Goal: Check status: Verify the current state of an ongoing process or item

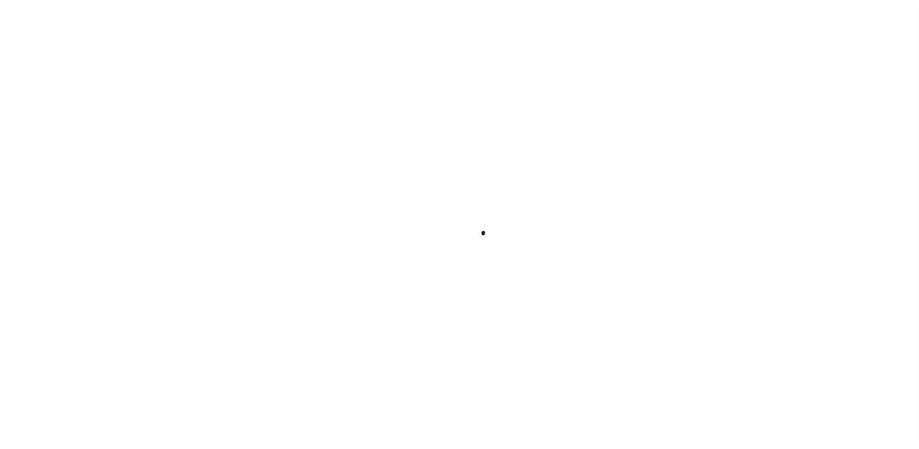
select select "100"
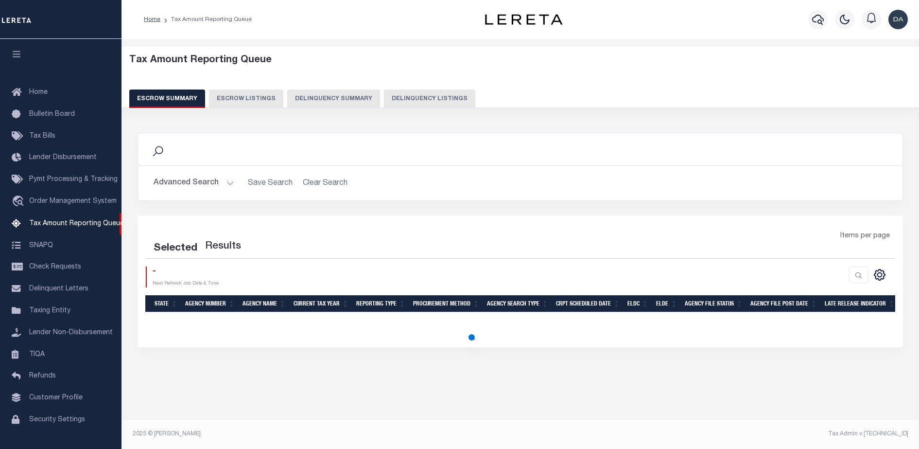
select select "100"
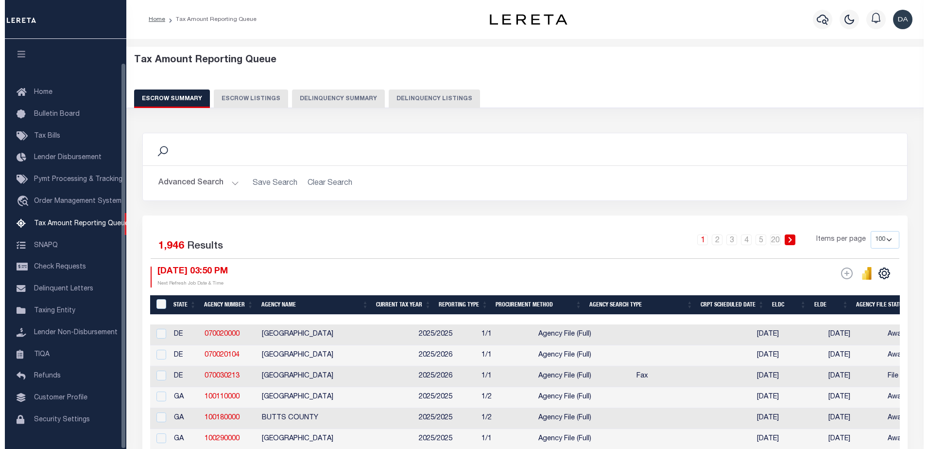
scroll to position [25, 0]
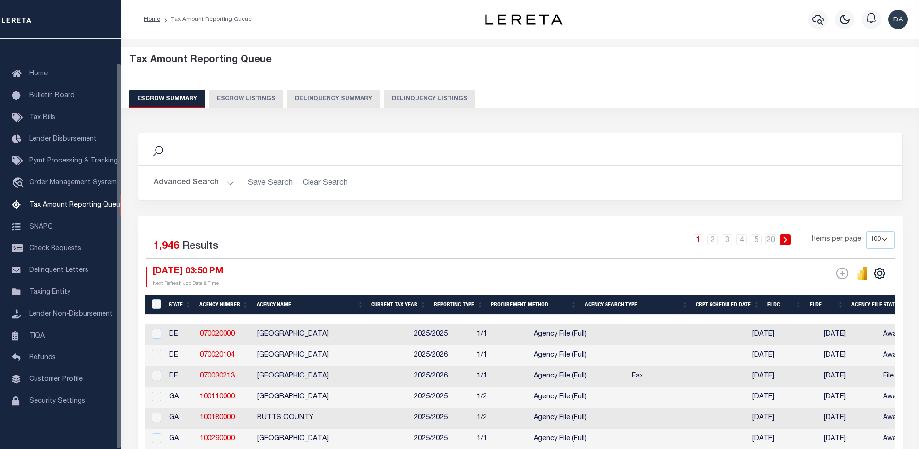
click at [276, 98] on button "Escrow Listings" at bounding box center [246, 98] width 74 height 18
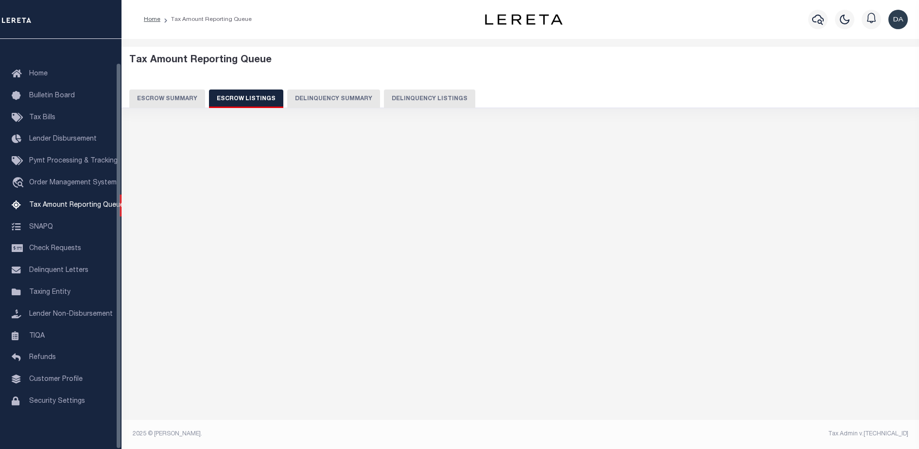
click at [311, 94] on button "Delinquency Summary" at bounding box center [333, 98] width 93 height 18
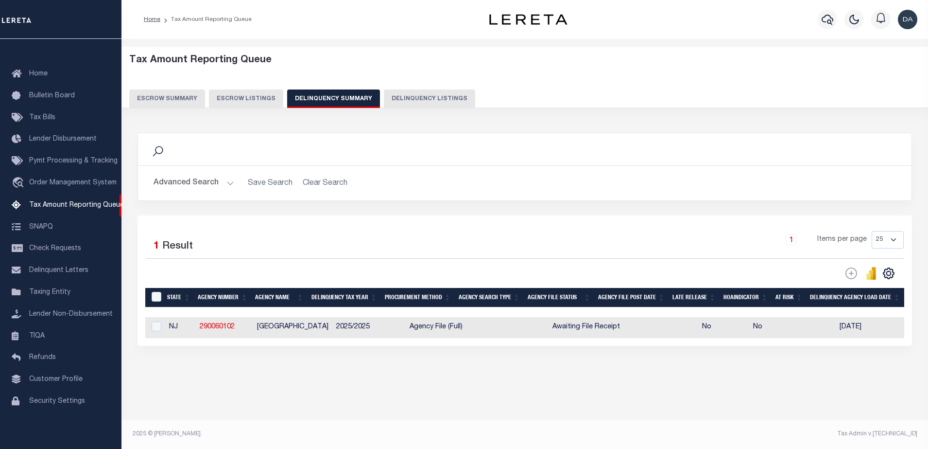
drag, startPoint x: 367, startPoint y: 347, endPoint x: 436, endPoint y: 343, distance: 68.7
click at [436, 344] on div "Selected 1 Result 1 Items per page 25 100 200 500 1000" at bounding box center [525, 280] width 775 height 130
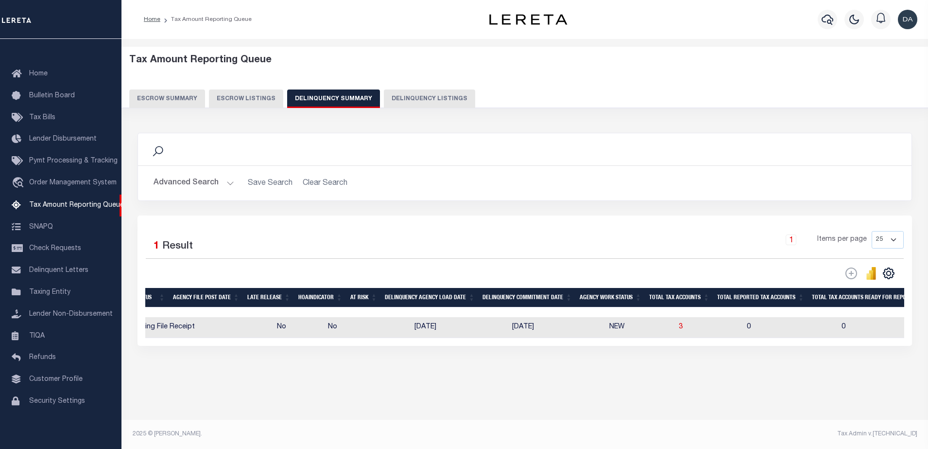
scroll to position [0, 0]
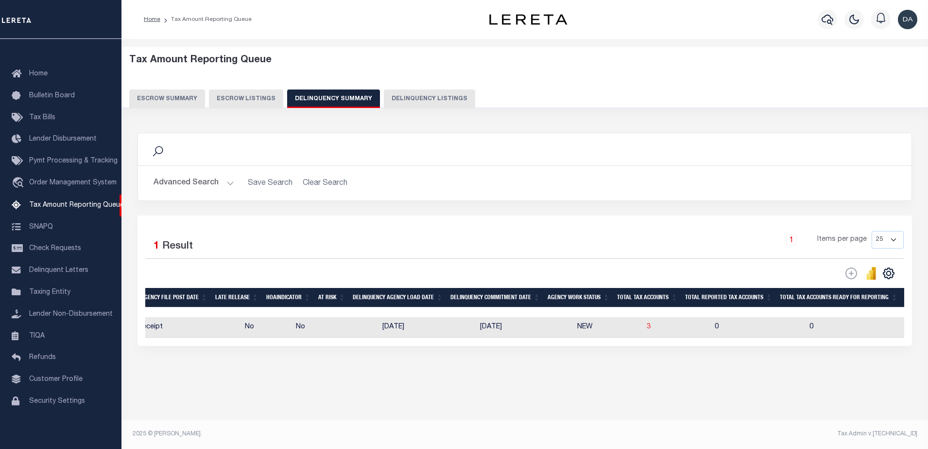
click at [643, 331] on td "3" at bounding box center [677, 327] width 68 height 21
checkbox input "true"
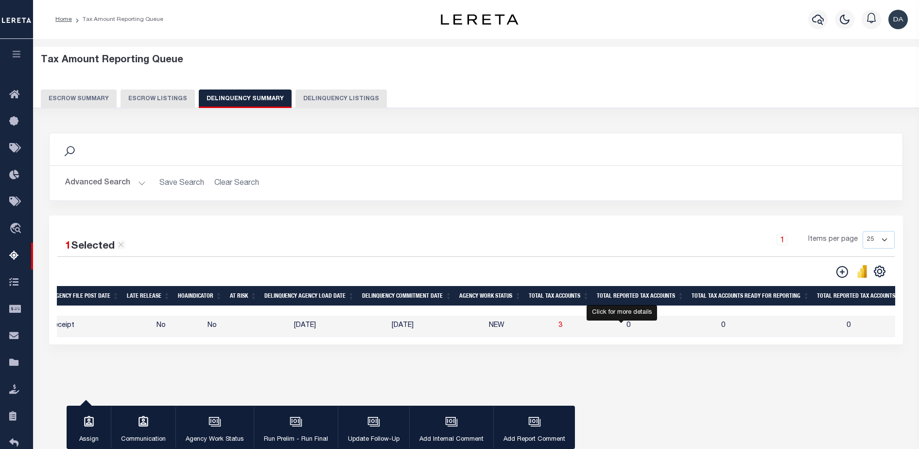
click at [623, 330] on tr "NJ 290060102 [GEOGRAPHIC_DATA] 2025/2025 Agency File (Full) Awaiting File Recei…" at bounding box center [634, 325] width 2068 height 21
click at [558, 329] on span "3" at bounding box center [560, 325] width 4 height 7
select select "100"
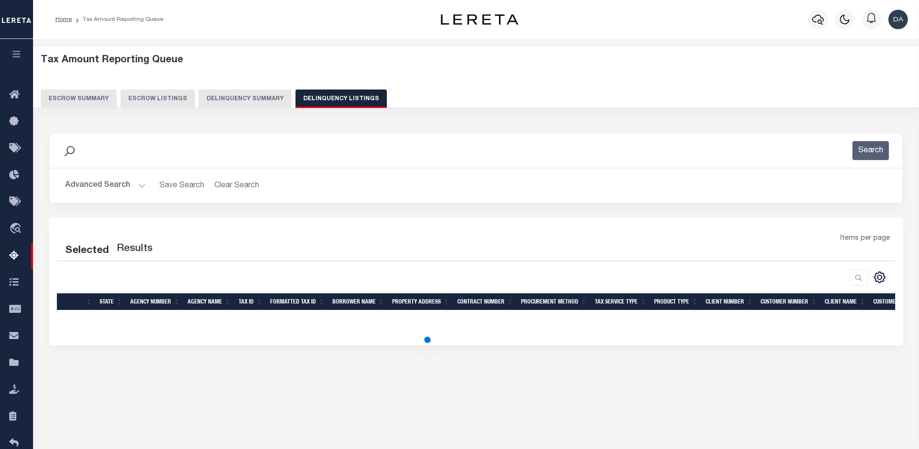
select select "100"
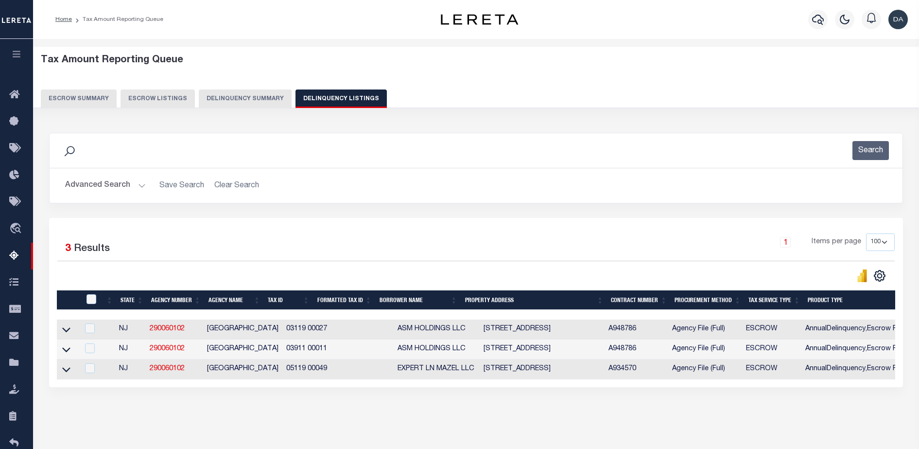
click at [70, 326] on link at bounding box center [66, 328] width 11 height 7
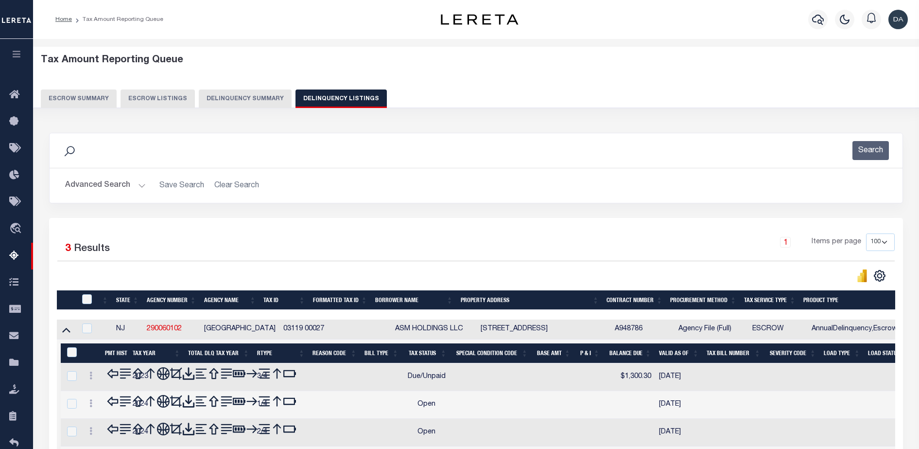
scroll to position [213, 0]
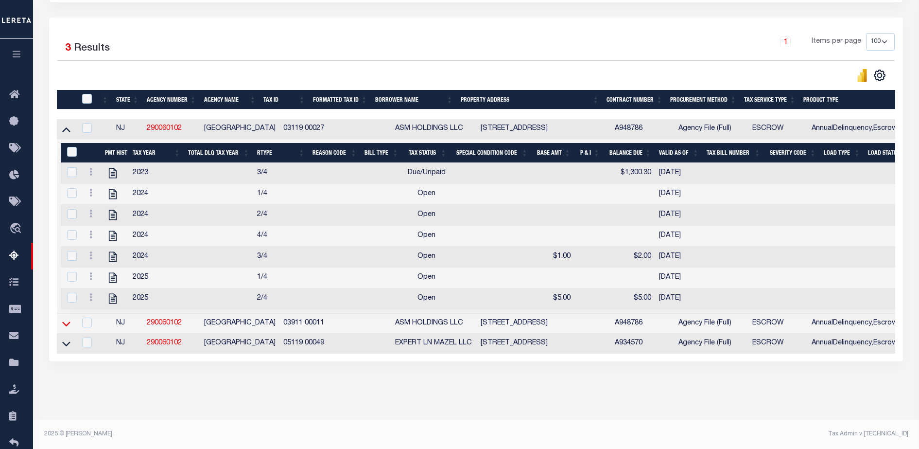
click at [67, 321] on icon at bounding box center [66, 323] width 8 height 5
